Goal: Transaction & Acquisition: Register for event/course

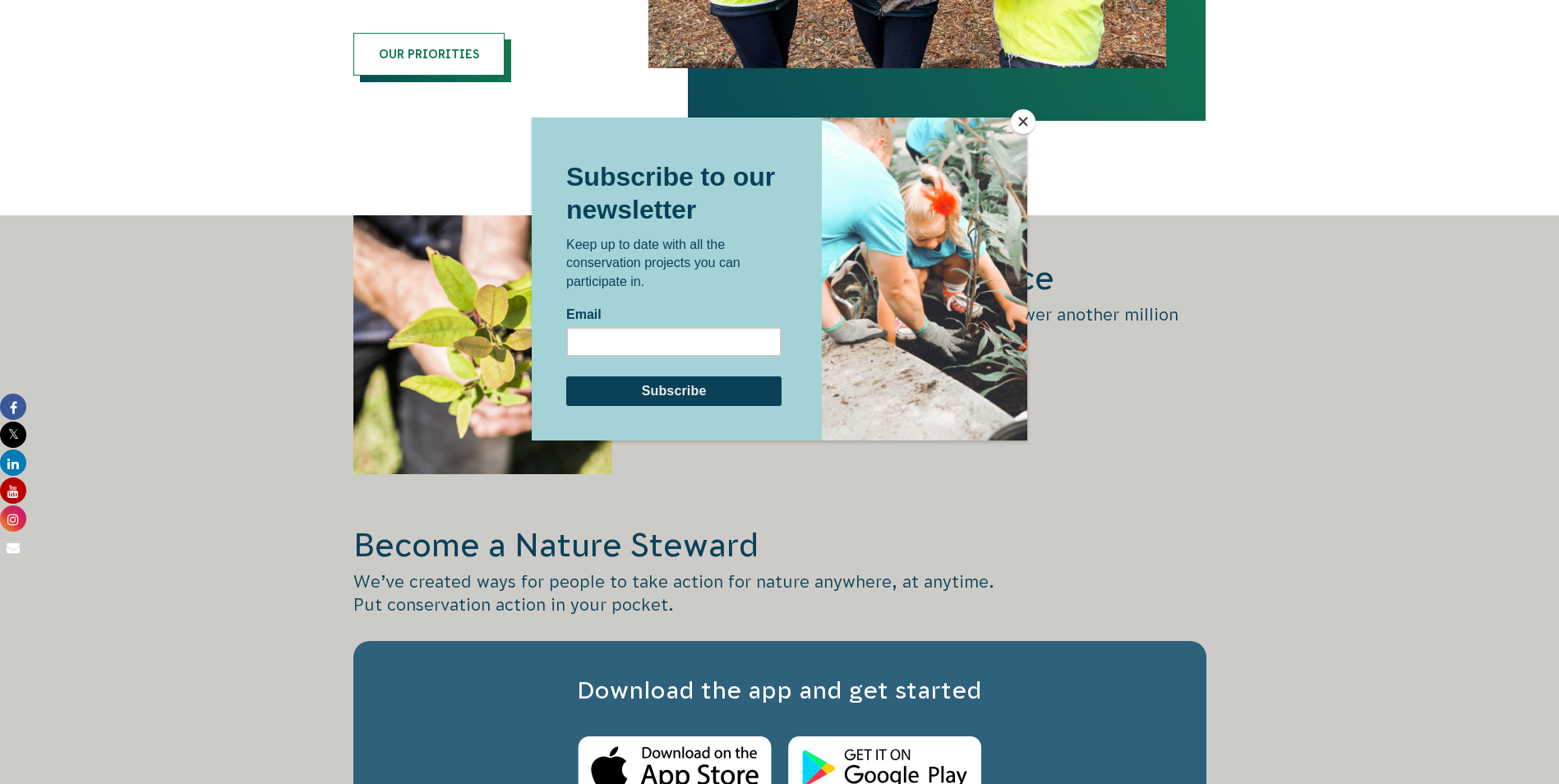
scroll to position [2055, 0]
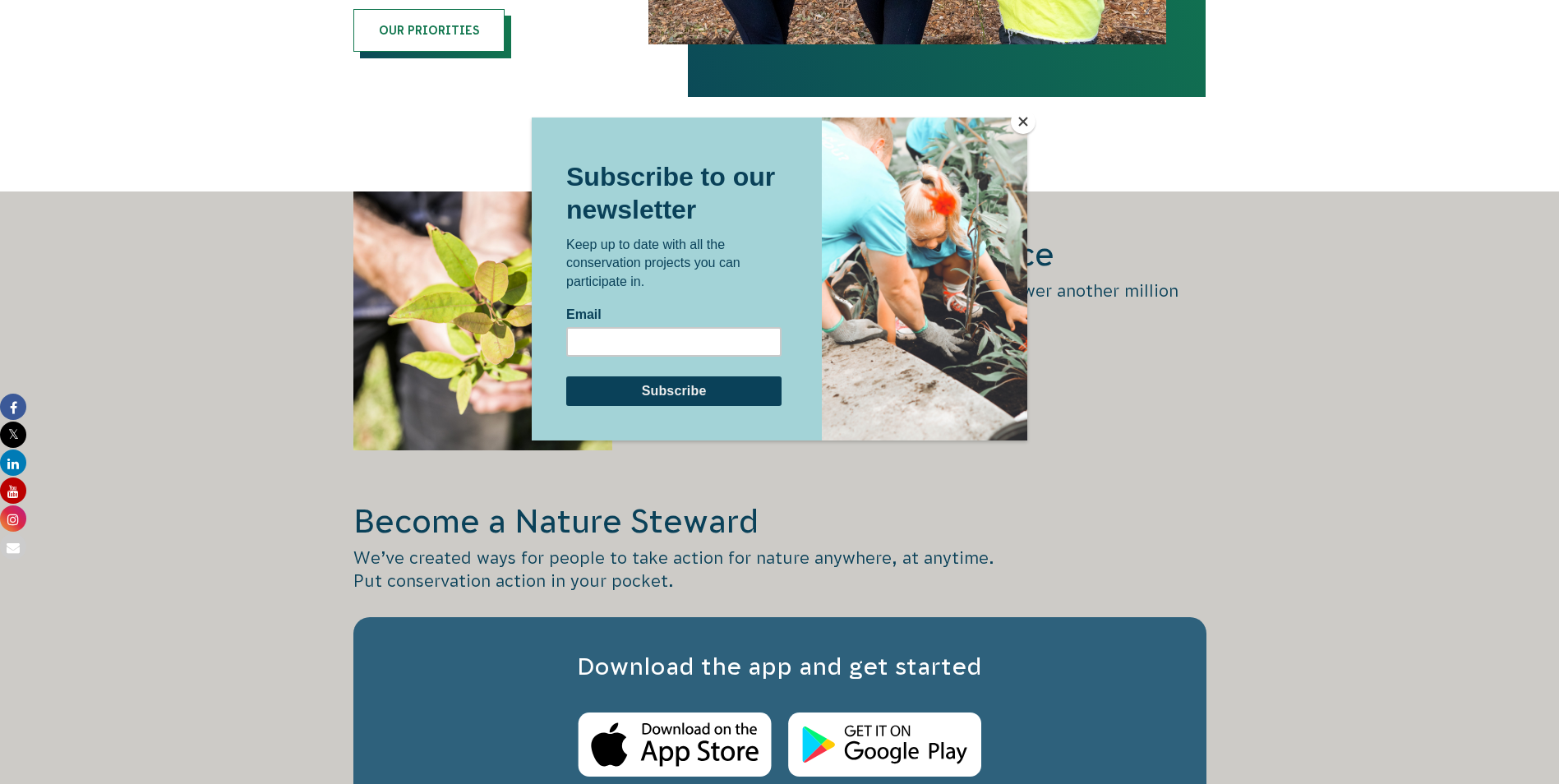
click at [1020, 119] on button "Close" at bounding box center [1024, 122] width 25 height 25
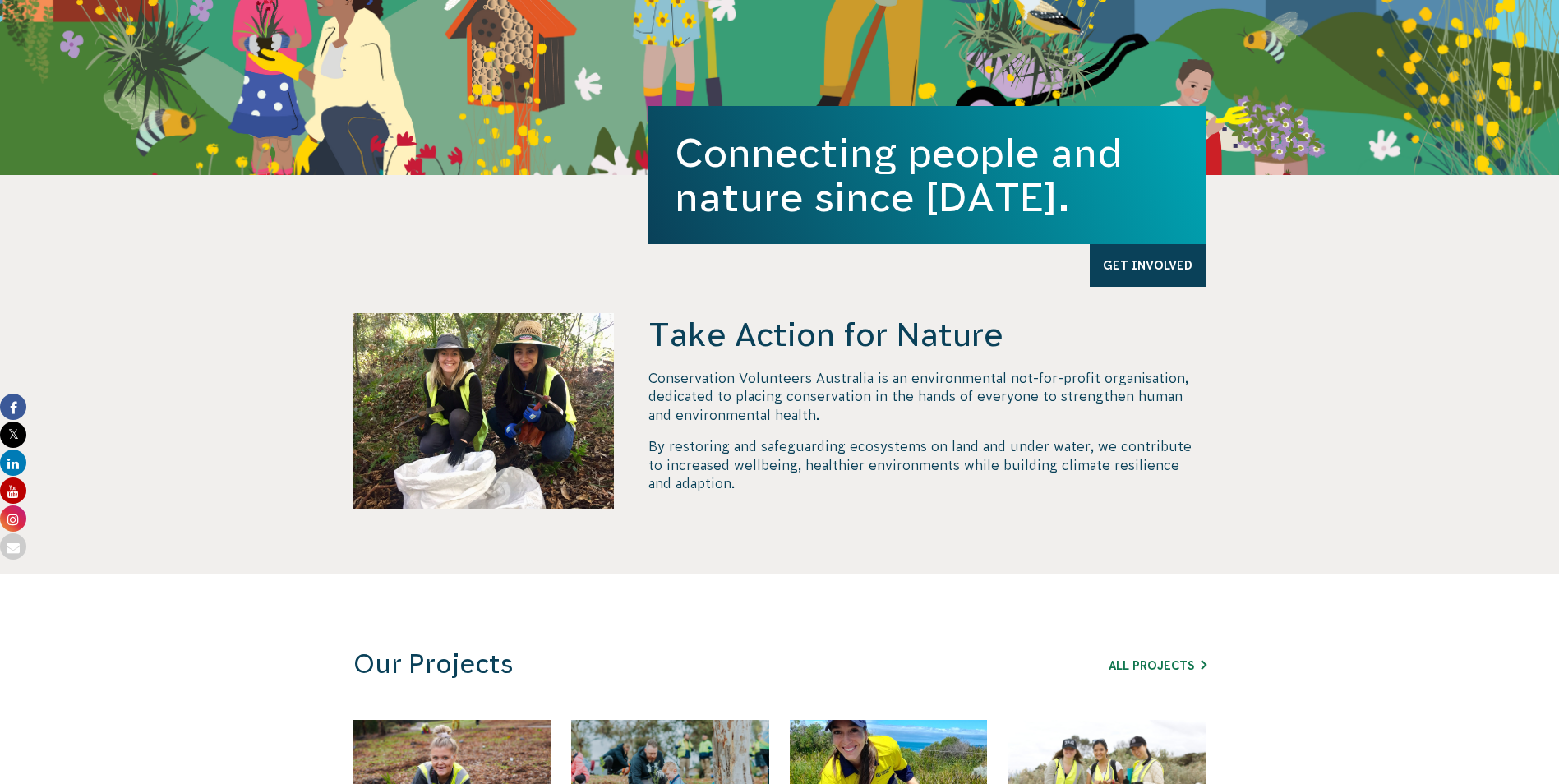
scroll to position [411, 0]
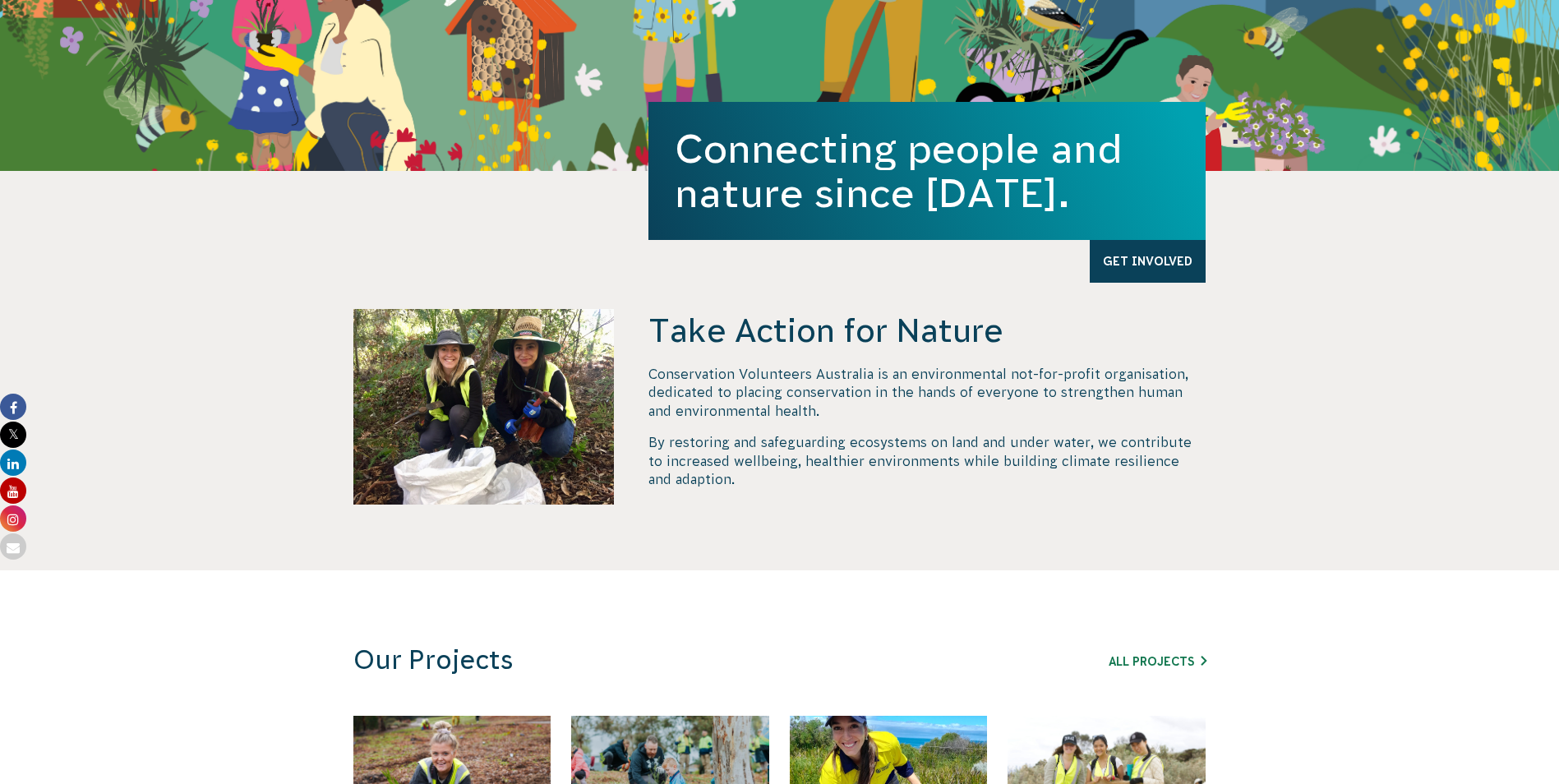
click at [1026, 396] on p "Conservation Volunteers Australia is an environmental not-for-profit organisati…" at bounding box center [928, 392] width 558 height 55
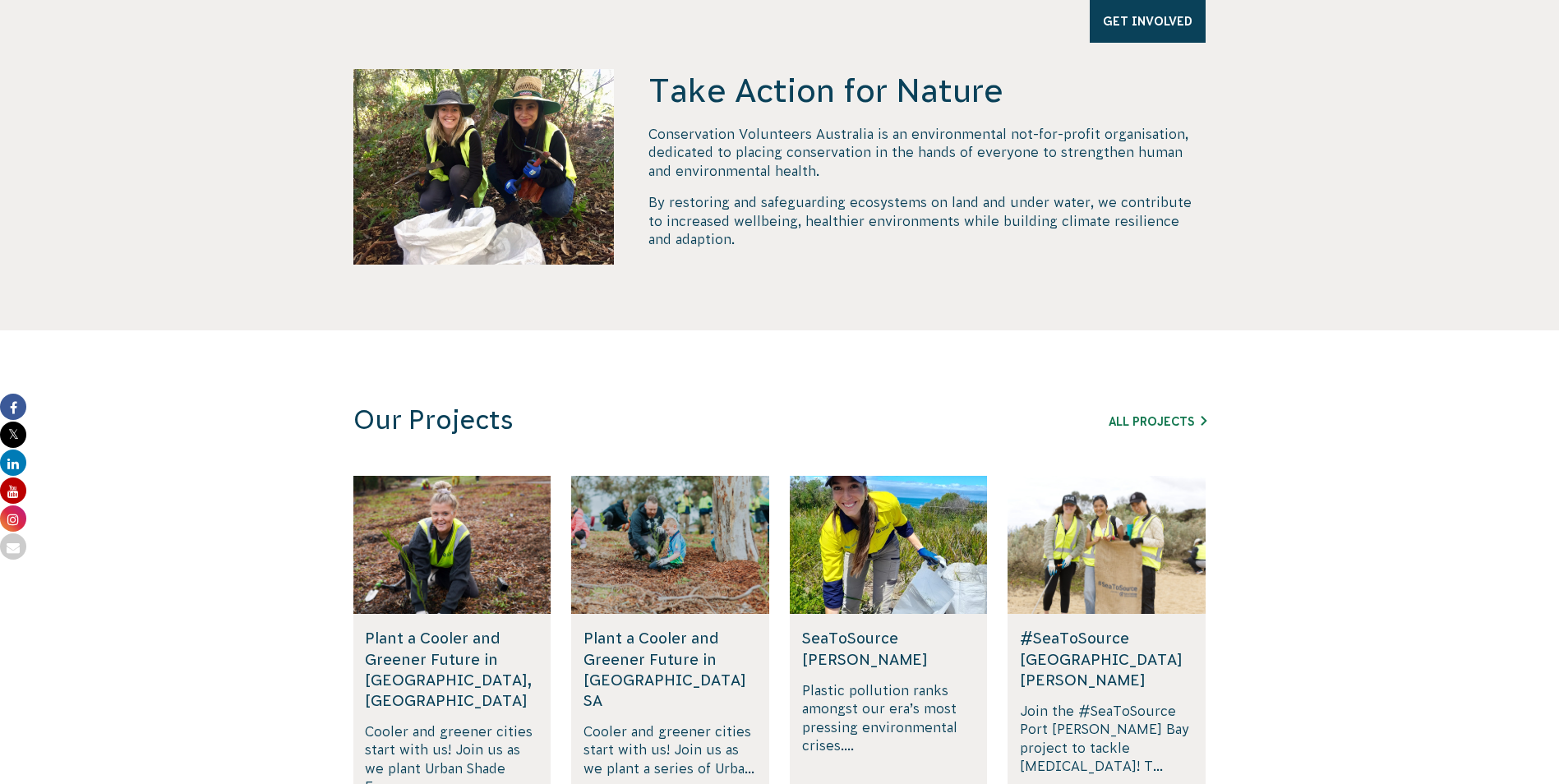
scroll to position [658, 0]
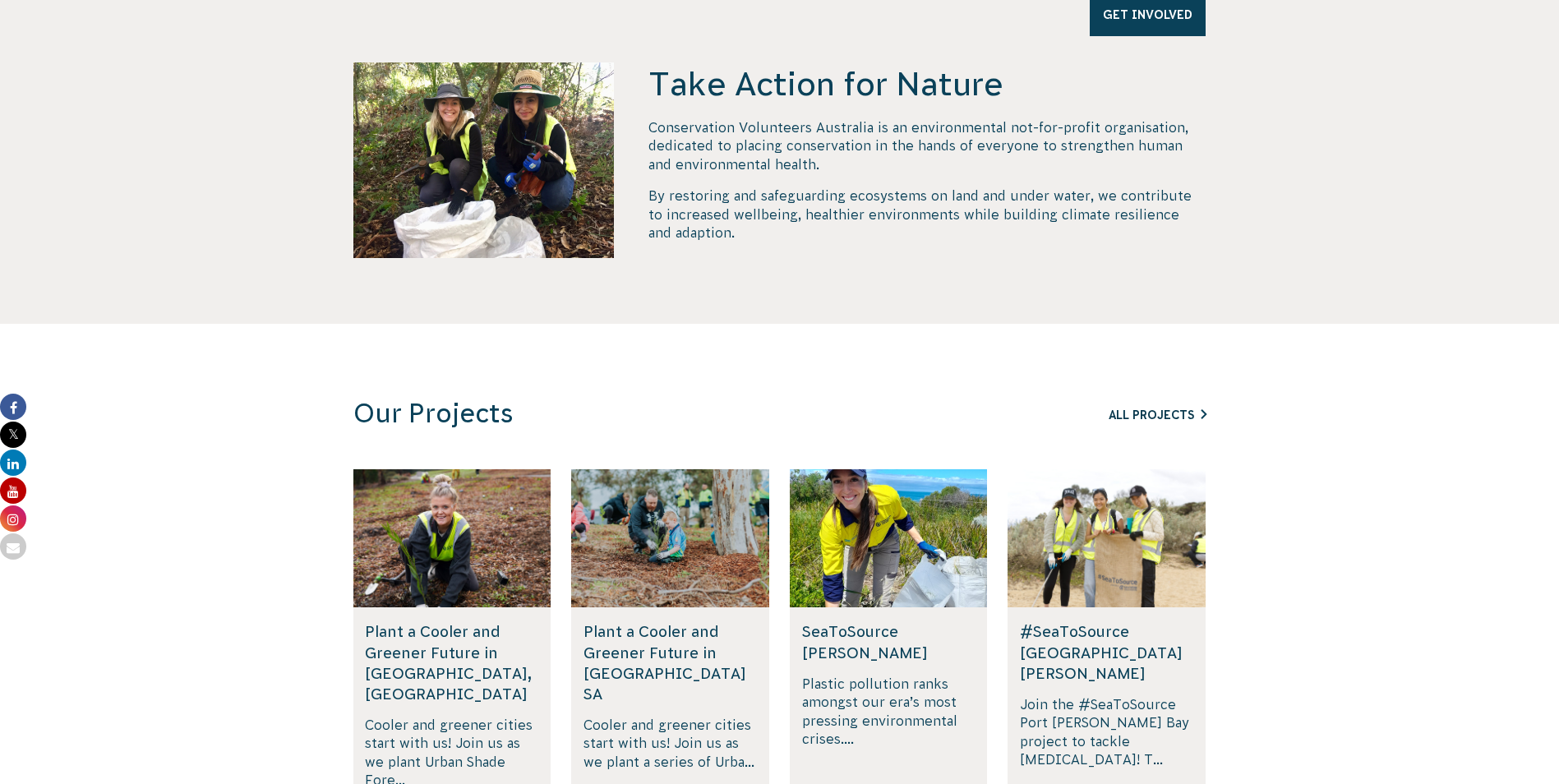
click at [1164, 409] on link "All Projects" at bounding box center [1157, 415] width 98 height 13
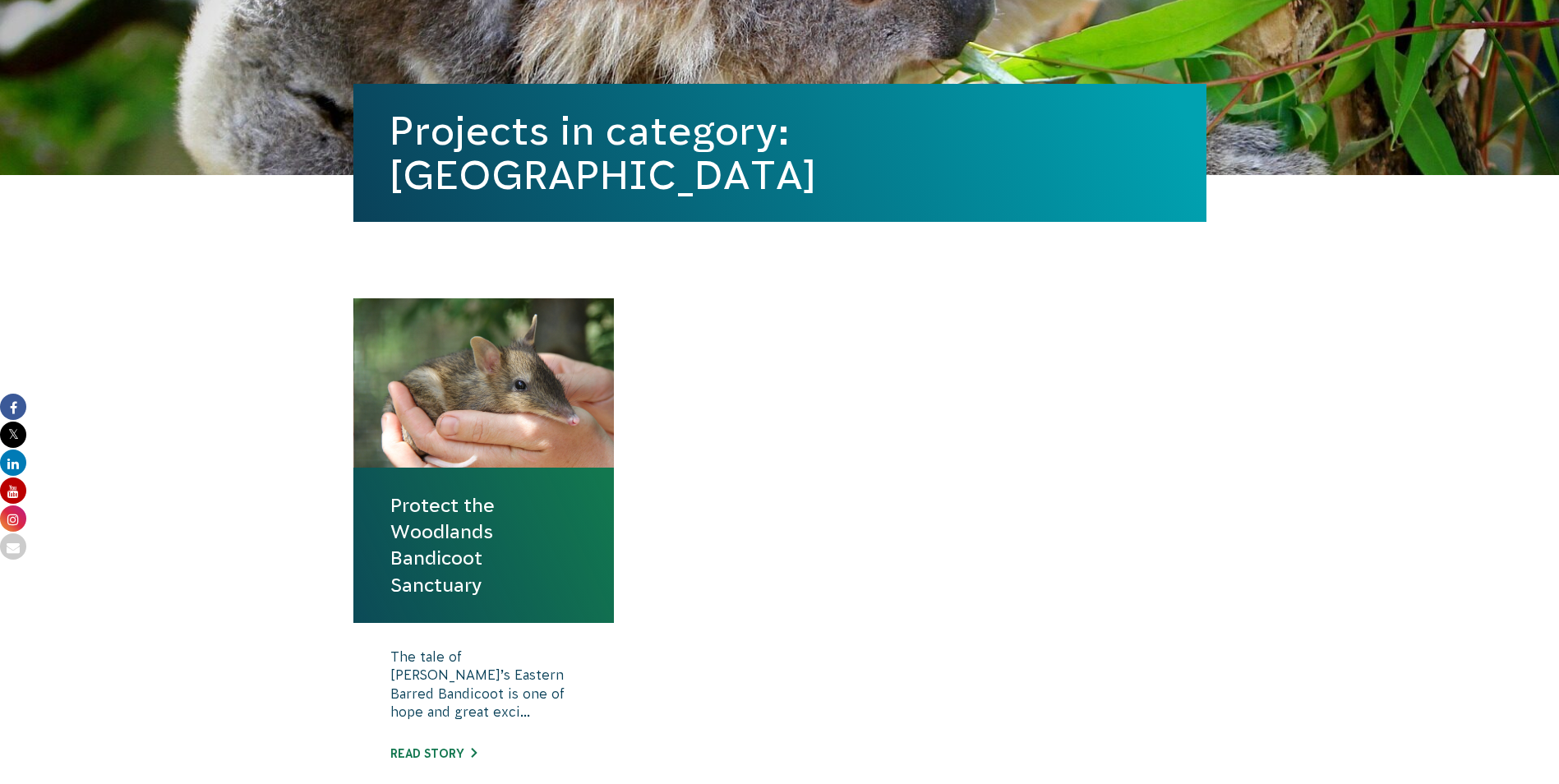
scroll to position [329, 0]
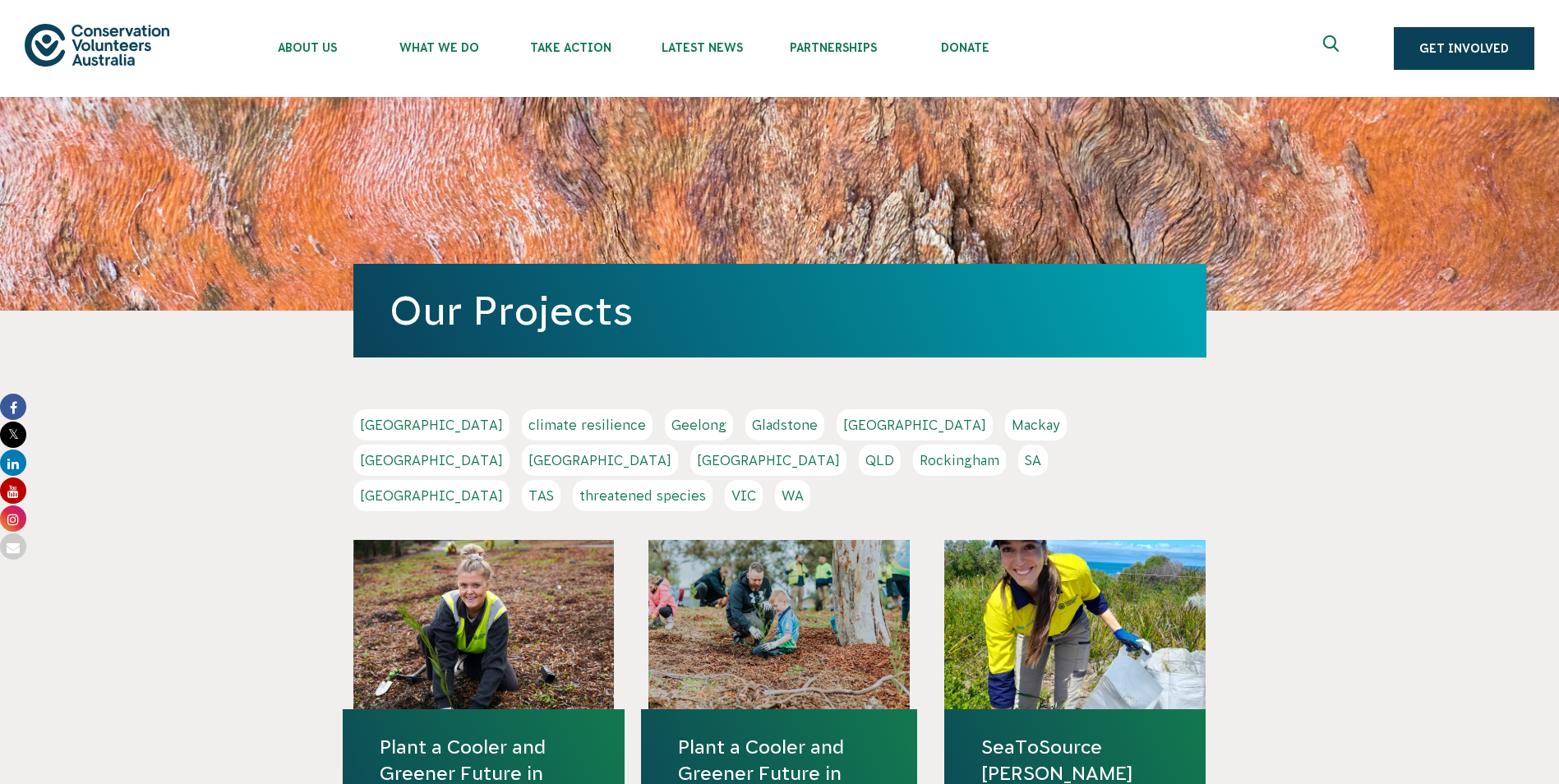
scroll to position [329, 0]
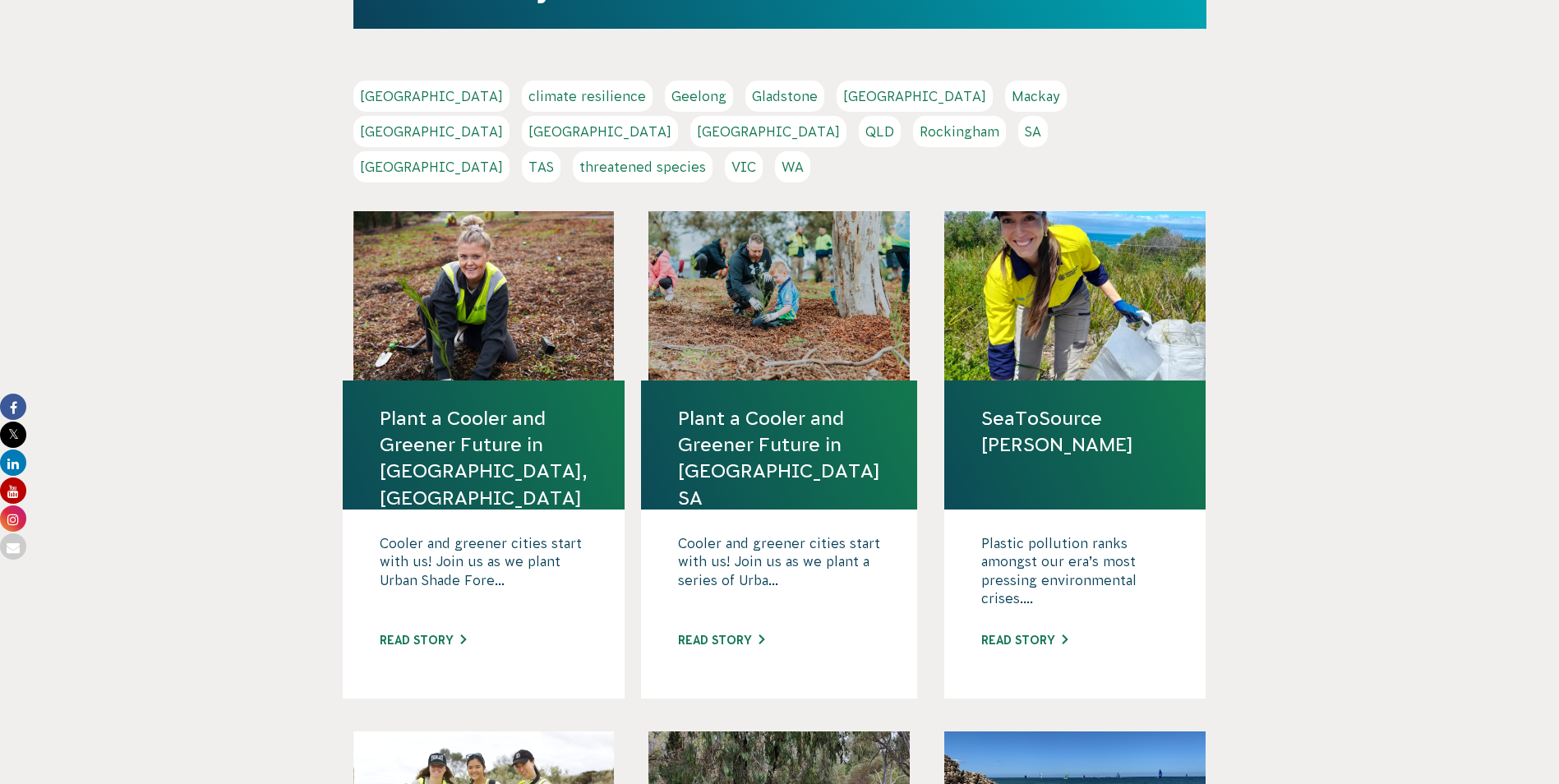
click at [762, 151] on link "VIC" at bounding box center [744, 167] width 38 height 32
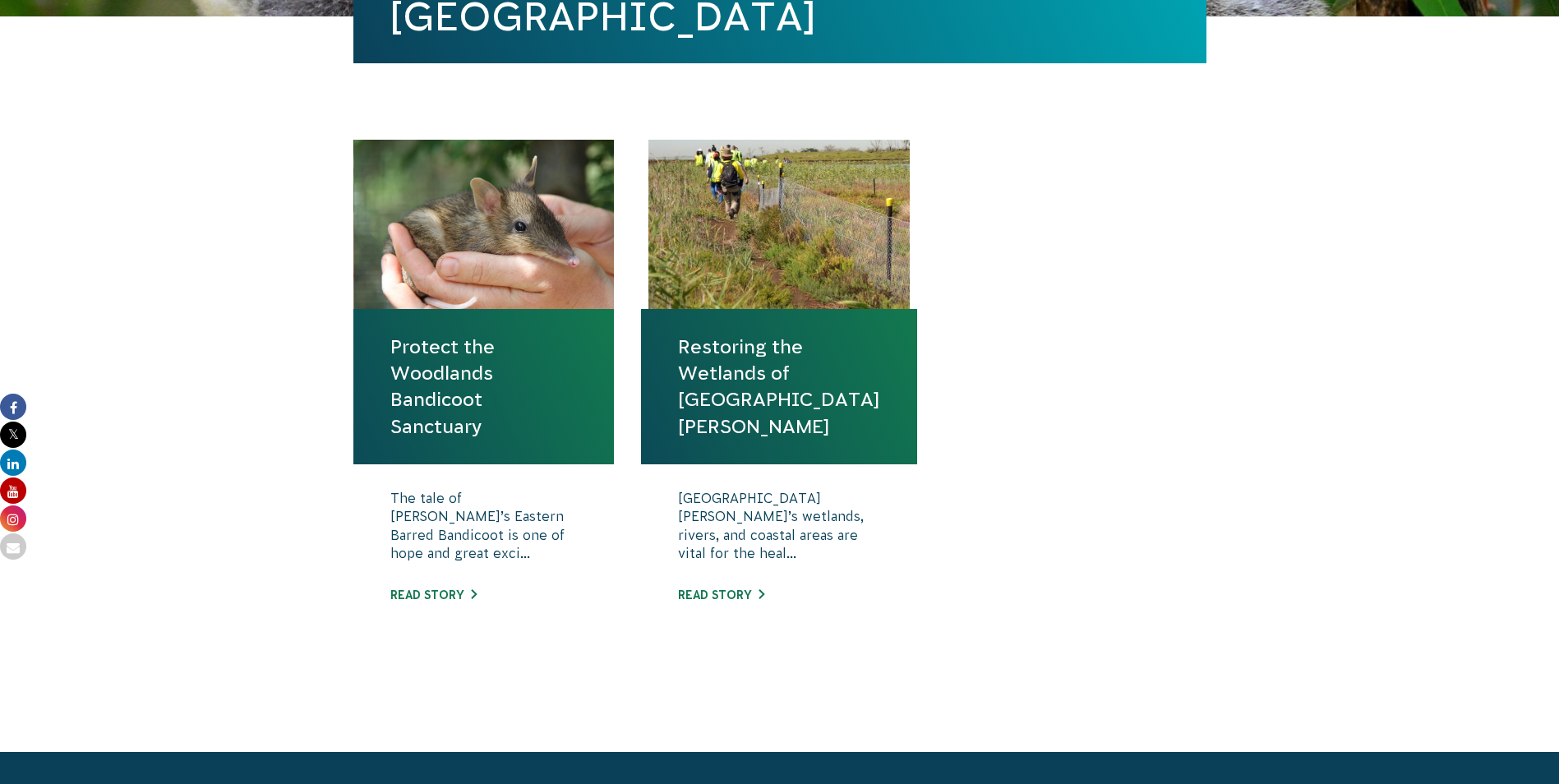
scroll to position [493, 0]
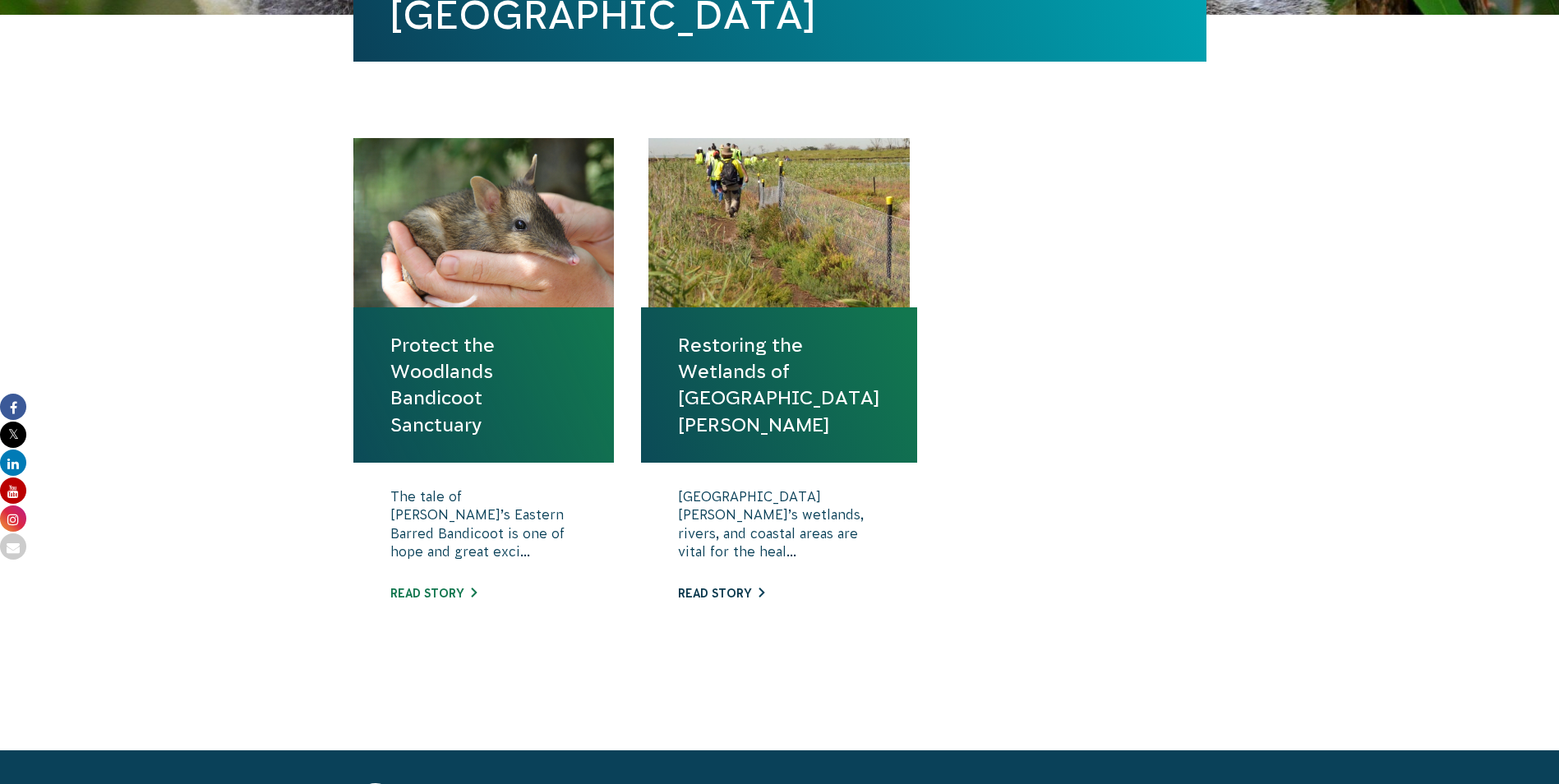
click at [726, 592] on link "Read story" at bounding box center [721, 593] width 86 height 13
click at [461, 434] on link "Protect the Woodlands Bandicoot Sanctuary" at bounding box center [485, 385] width 188 height 106
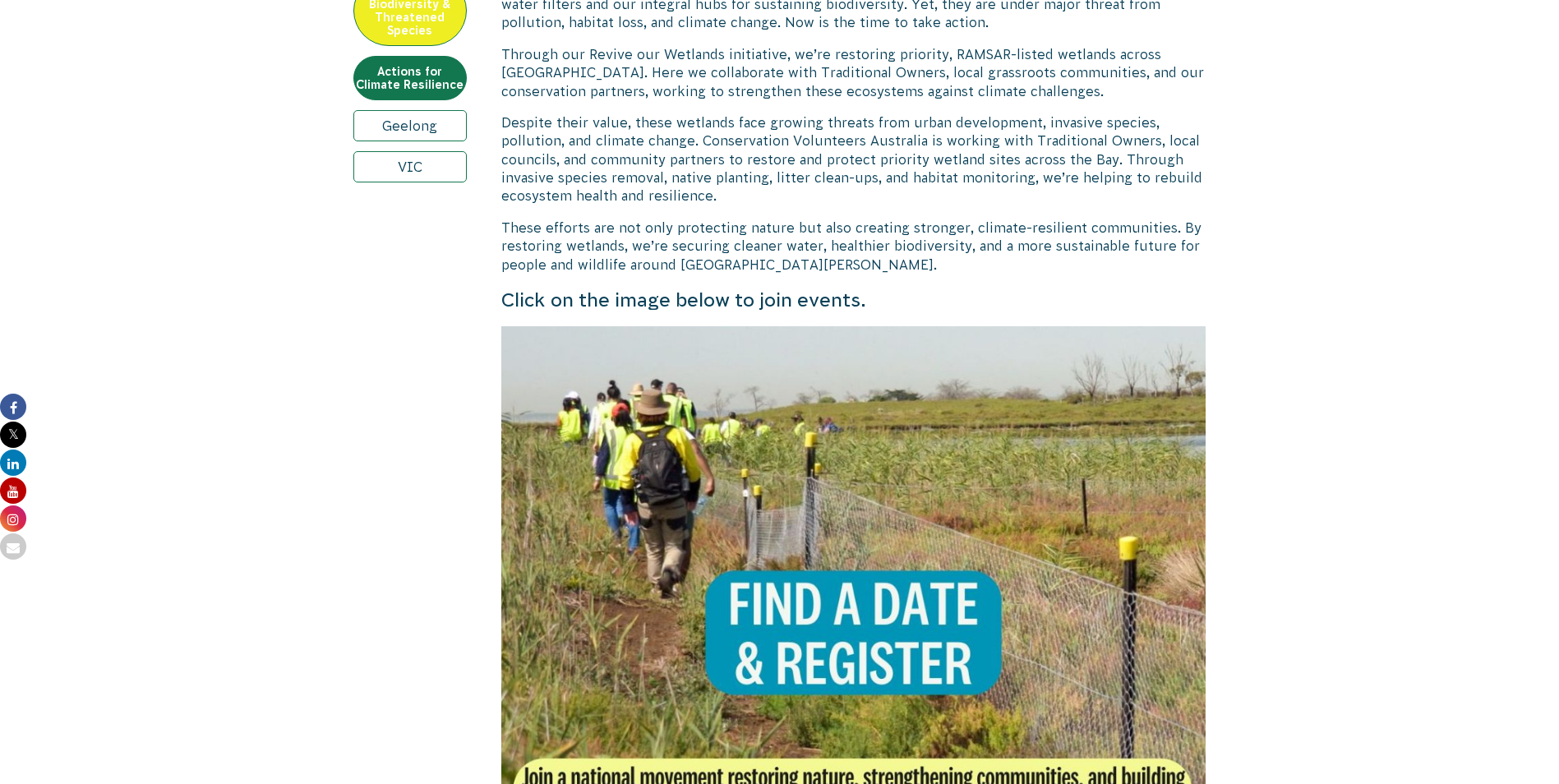
scroll to position [1151, 0]
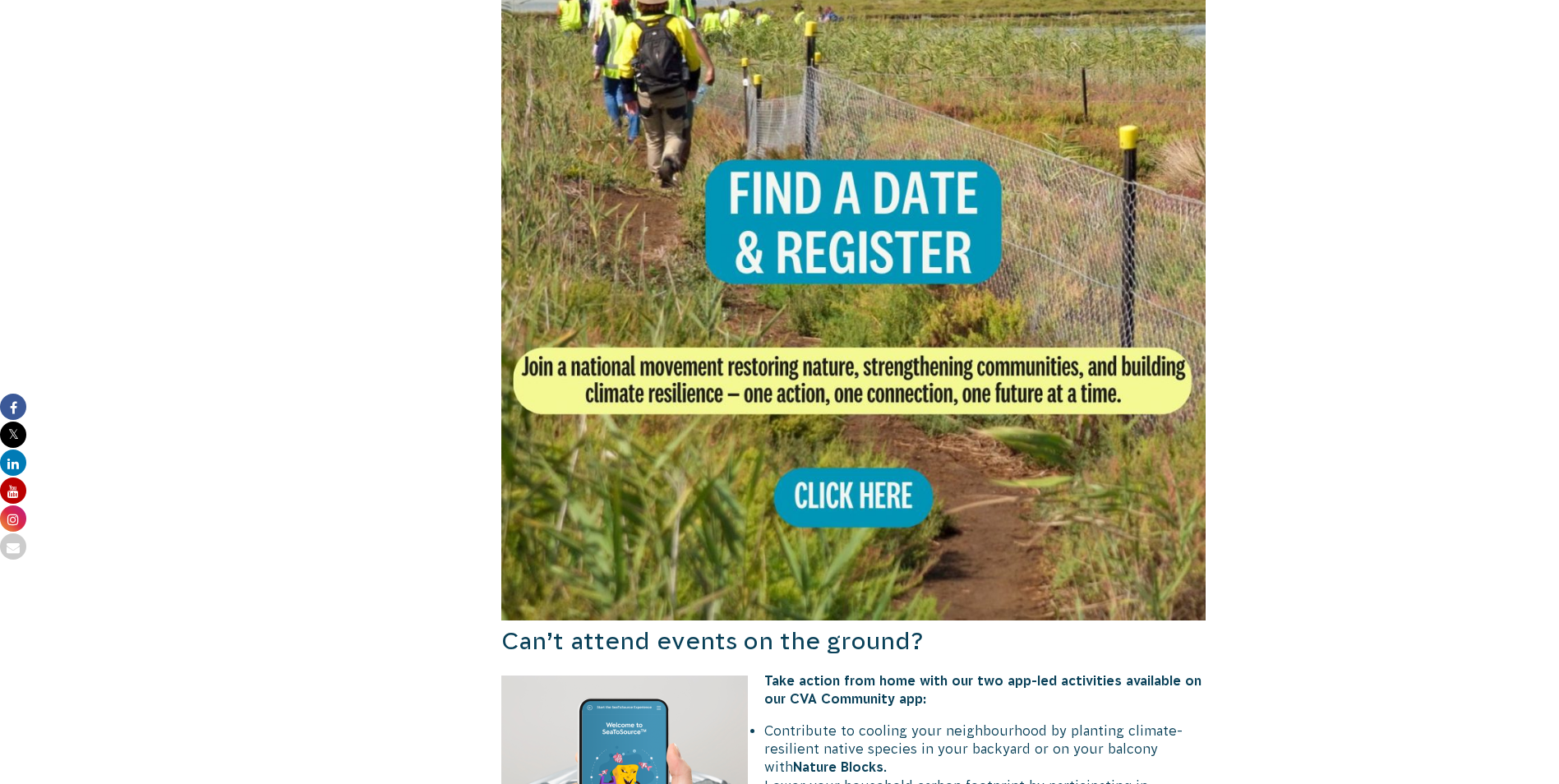
click at [873, 446] on img at bounding box center [854, 268] width 705 height 705
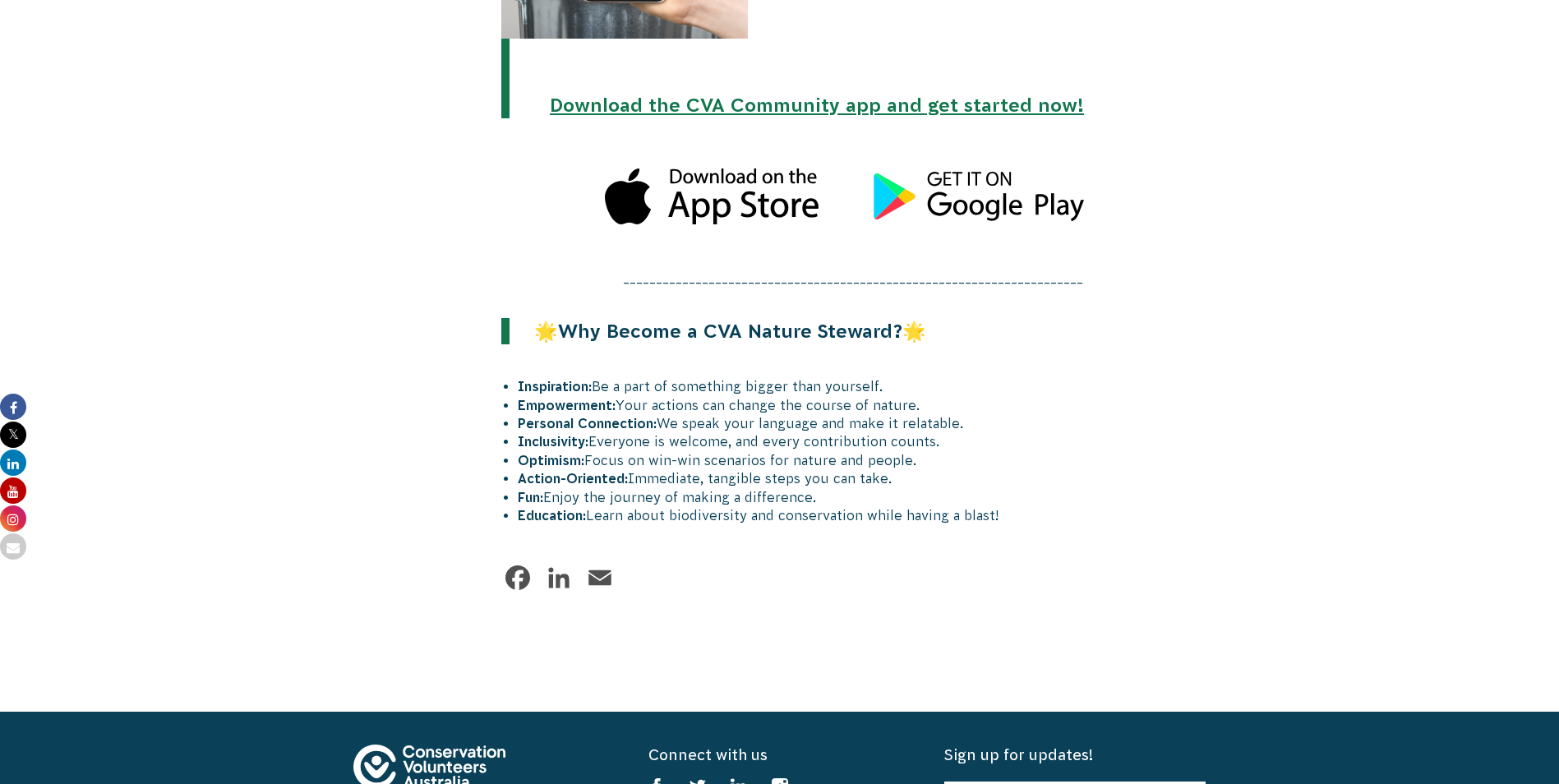
scroll to position [1809, 0]
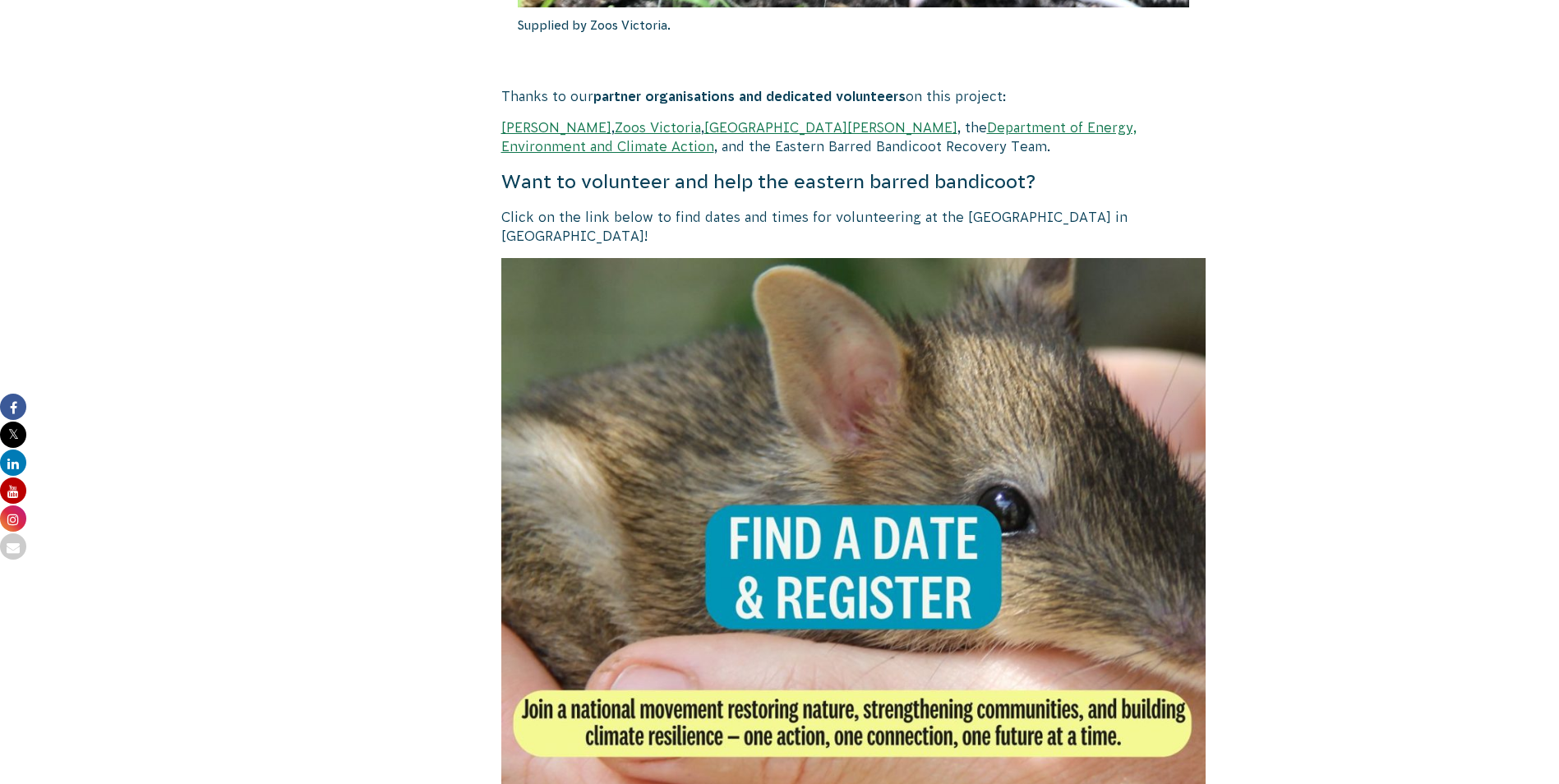
scroll to position [3206, 0]
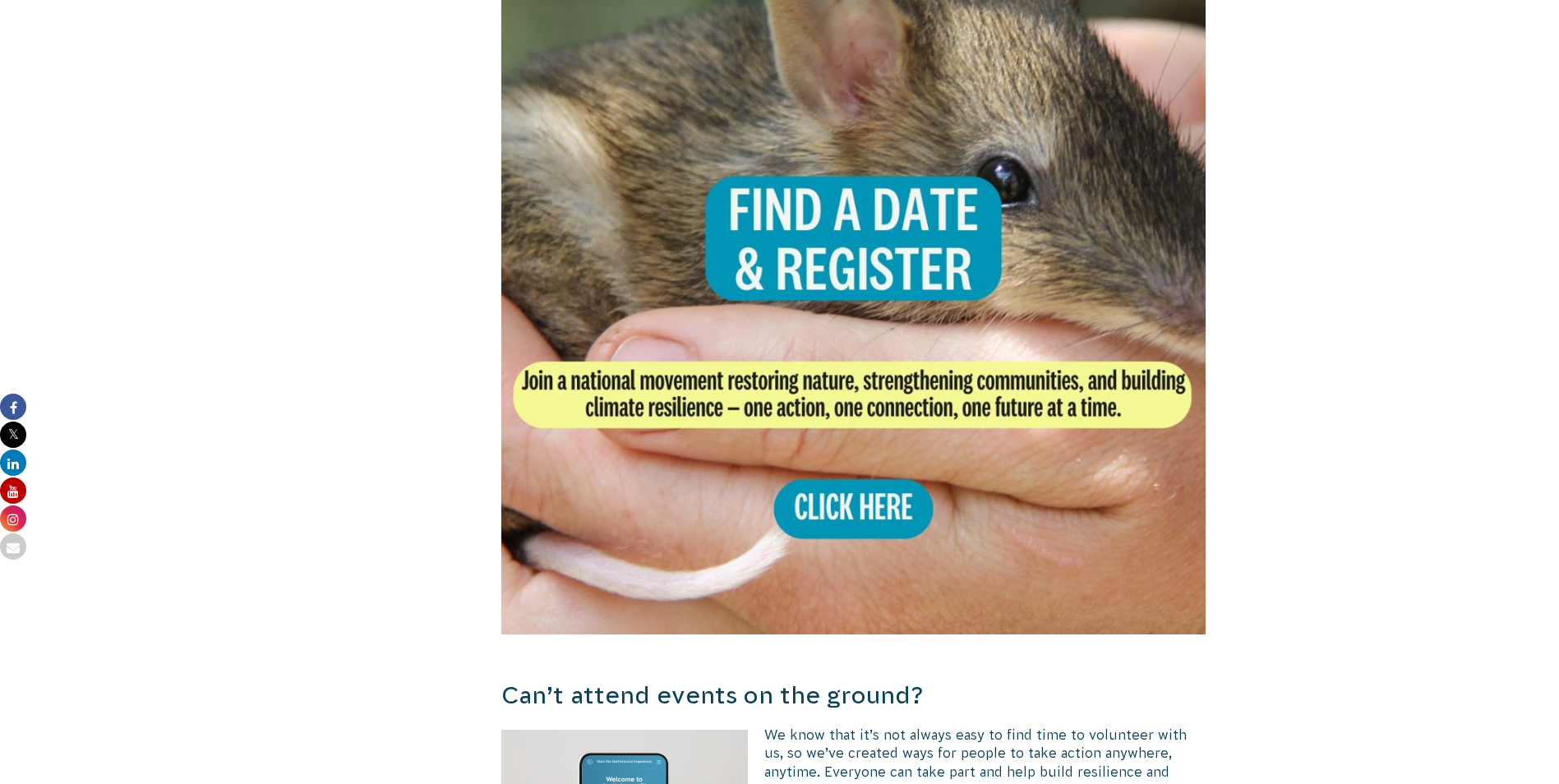
click at [840, 468] on img at bounding box center [854, 282] width 705 height 705
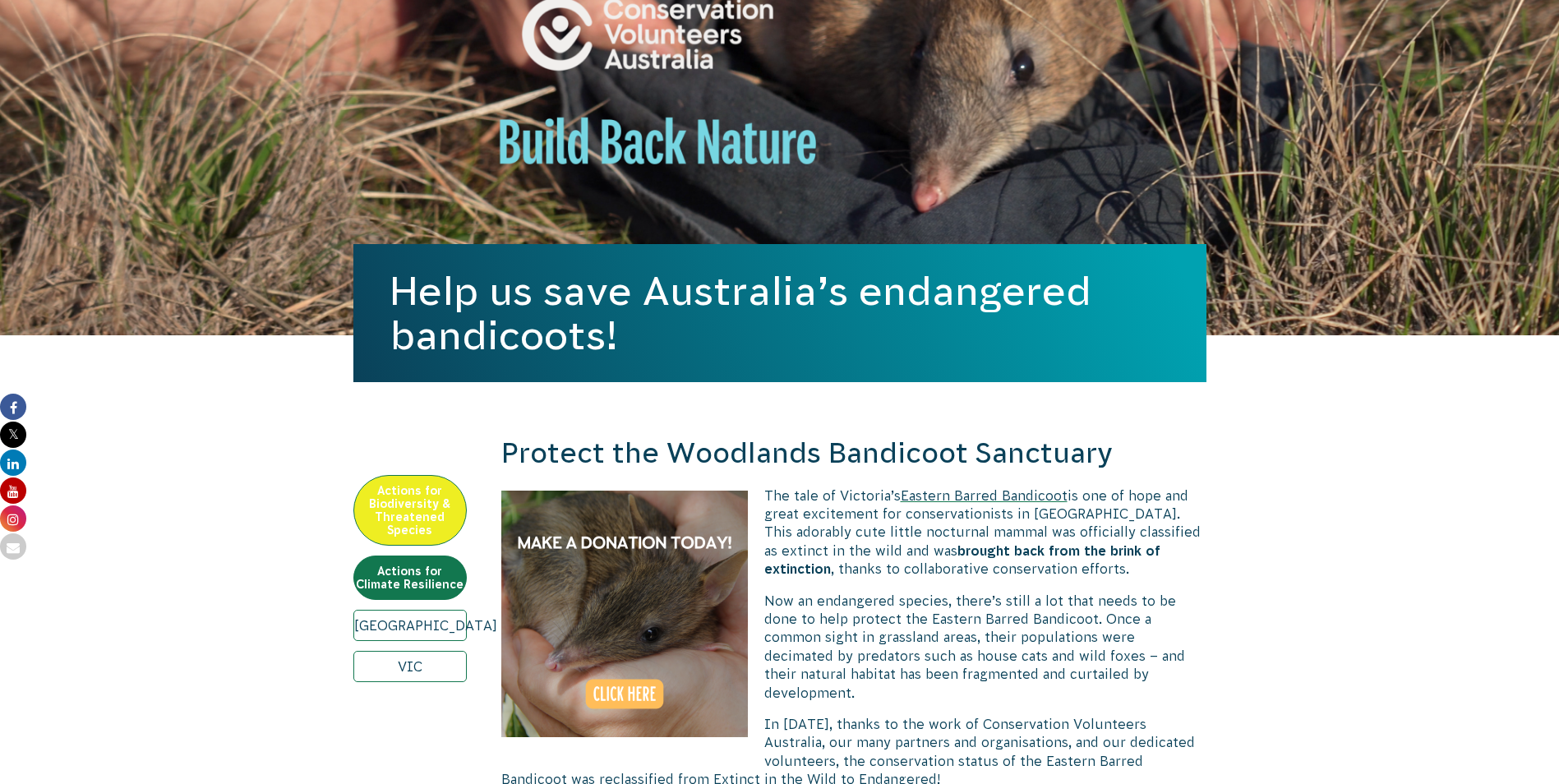
scroll to position [0, 0]
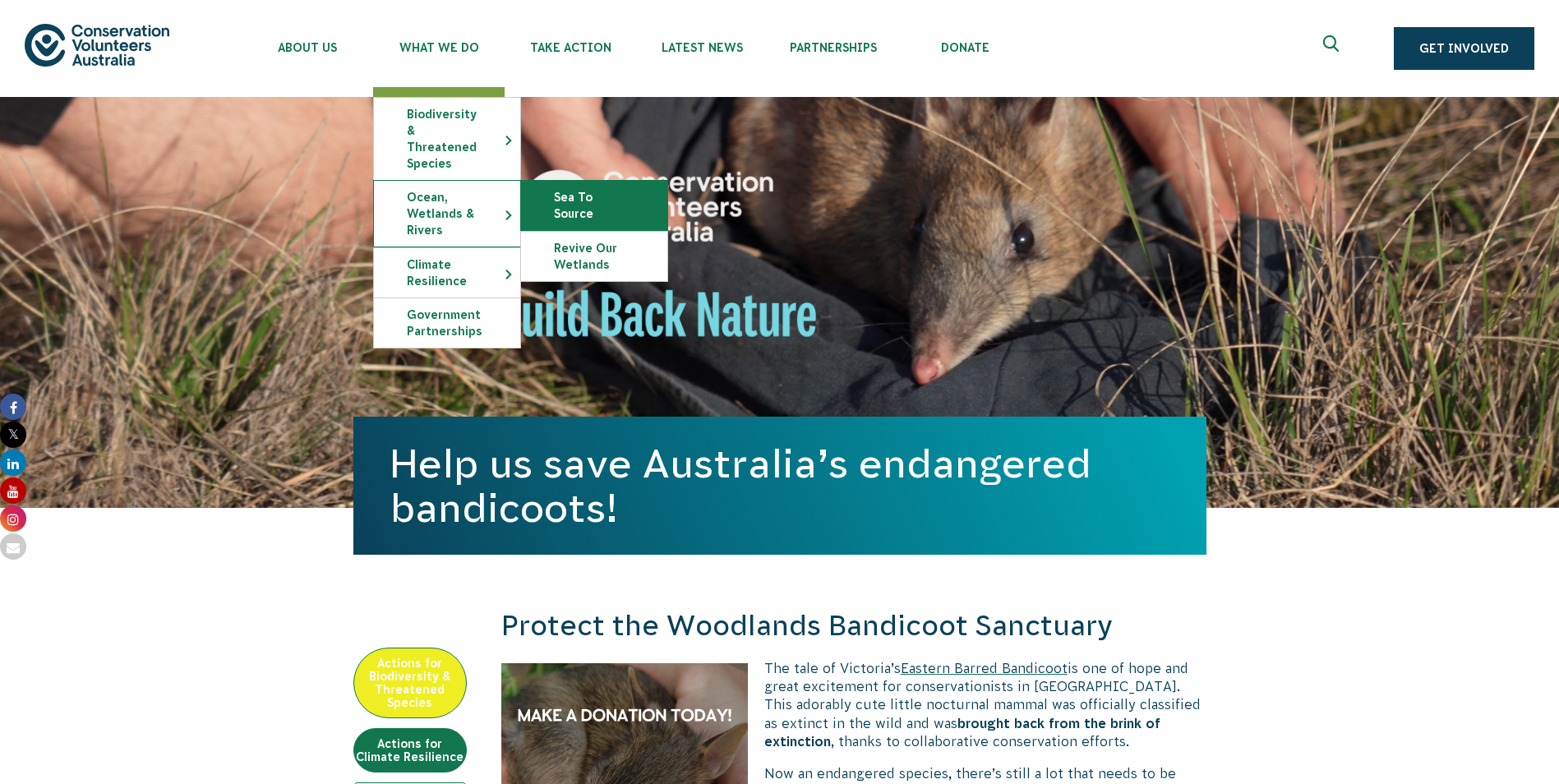
click at [587, 181] on link "Sea To Source" at bounding box center [594, 205] width 146 height 49
